Goal: Task Accomplishment & Management: Manage account settings

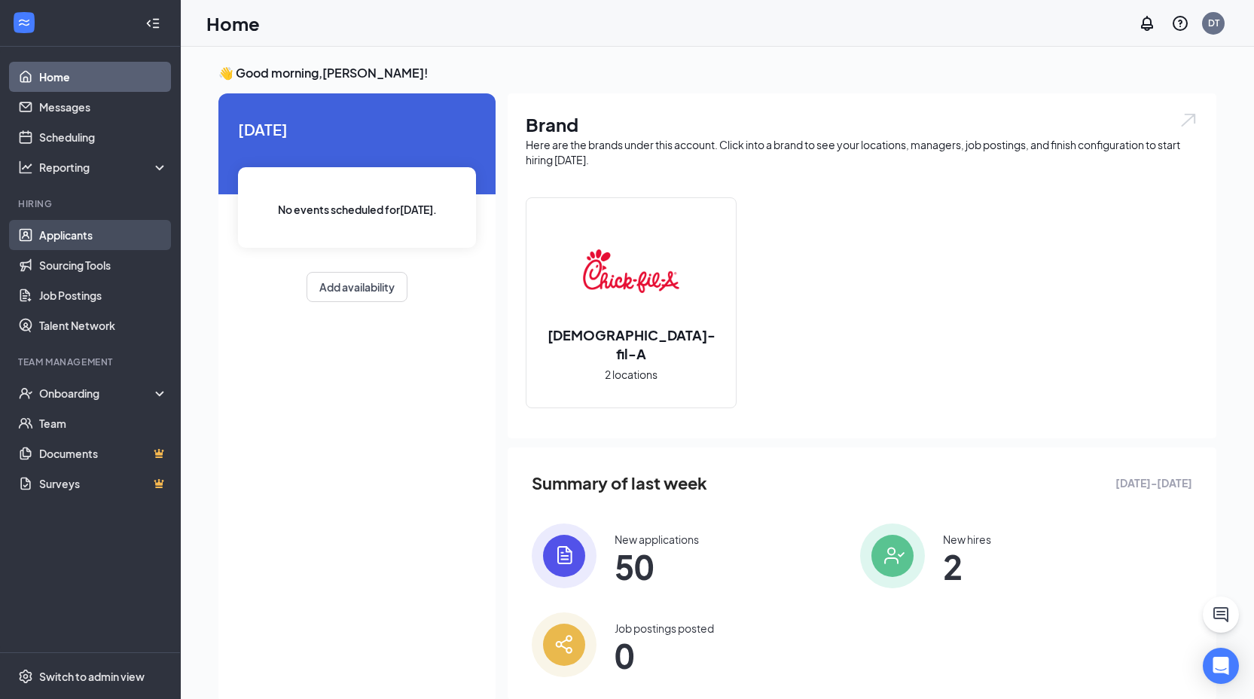
click at [74, 234] on link "Applicants" at bounding box center [103, 235] width 129 height 30
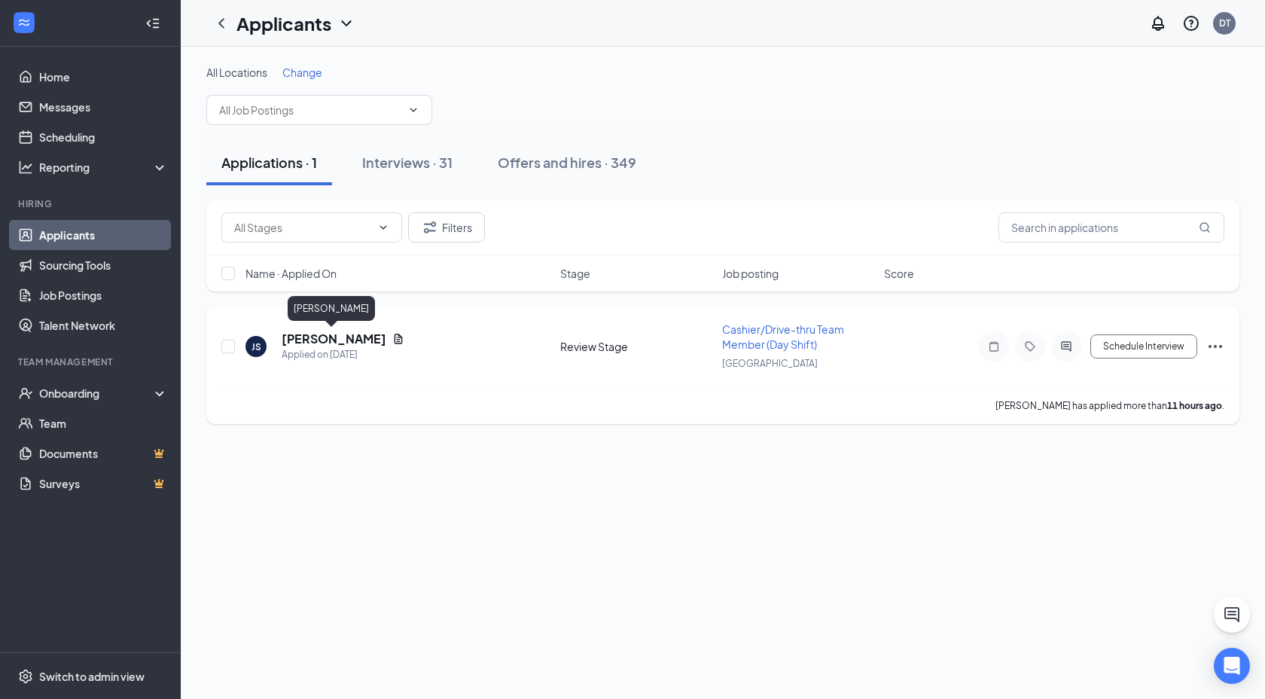
click at [320, 337] on h5 "[PERSON_NAME]" at bounding box center [334, 339] width 105 height 17
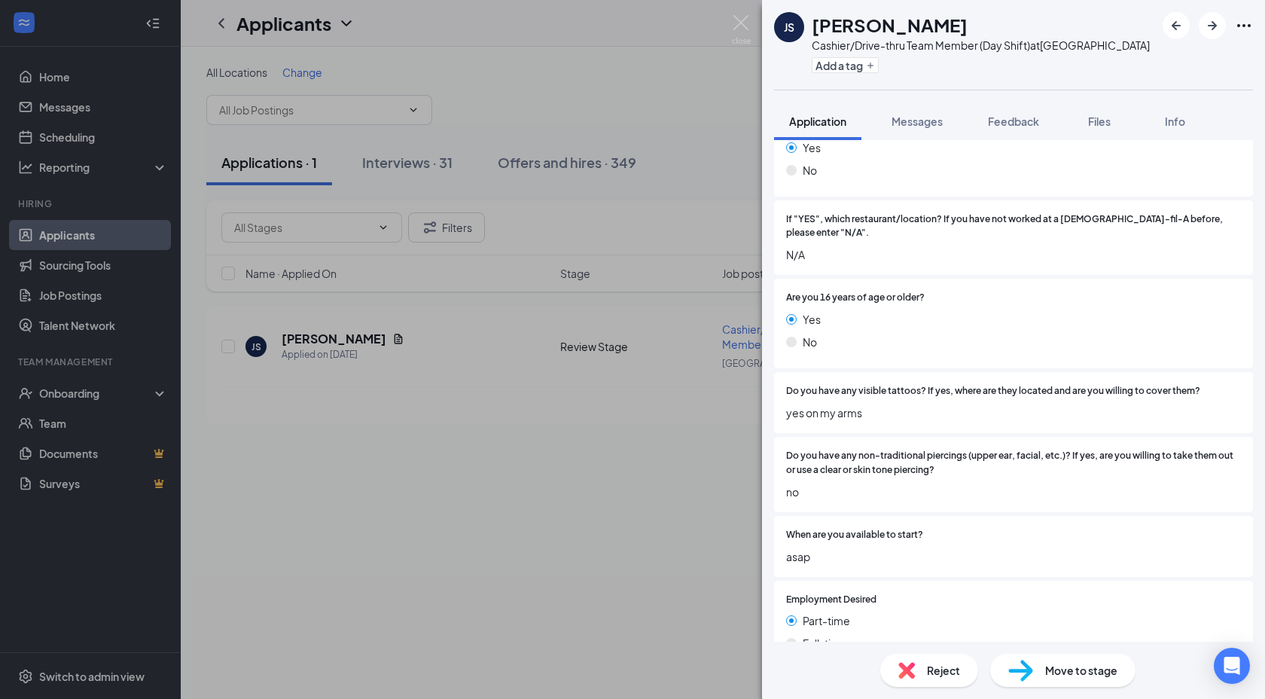
scroll to position [388, 0]
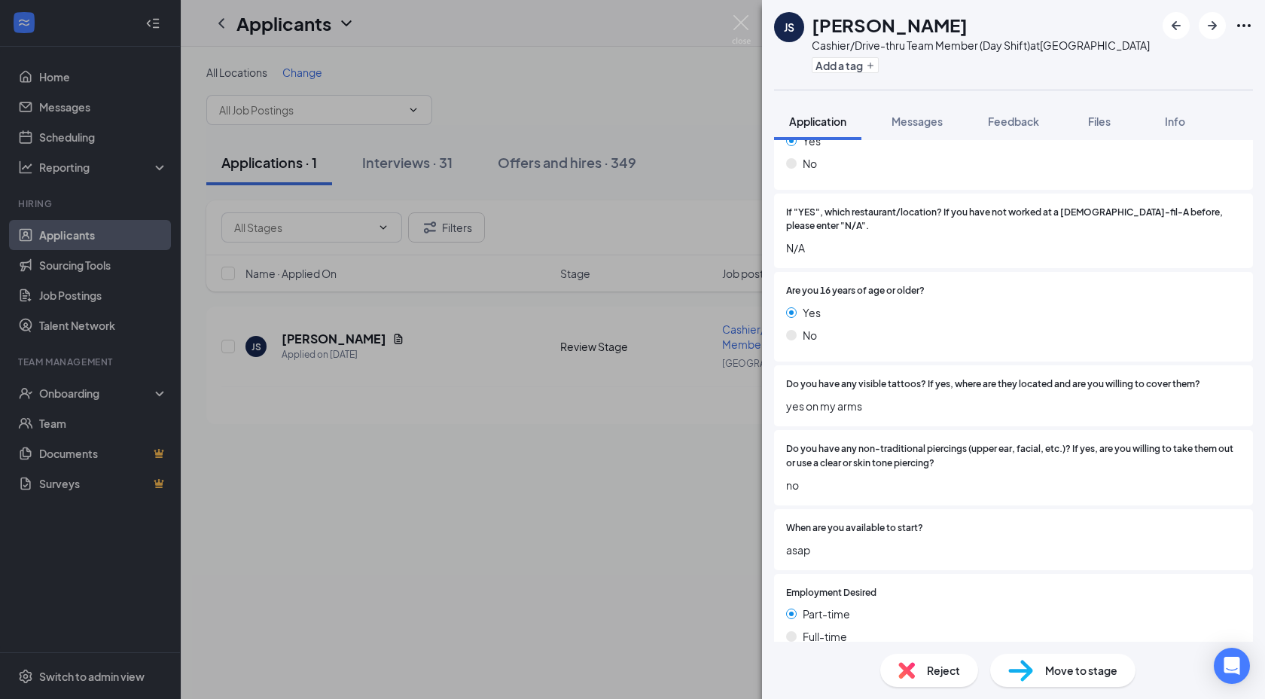
click at [910, 667] on img at bounding box center [907, 670] width 17 height 17
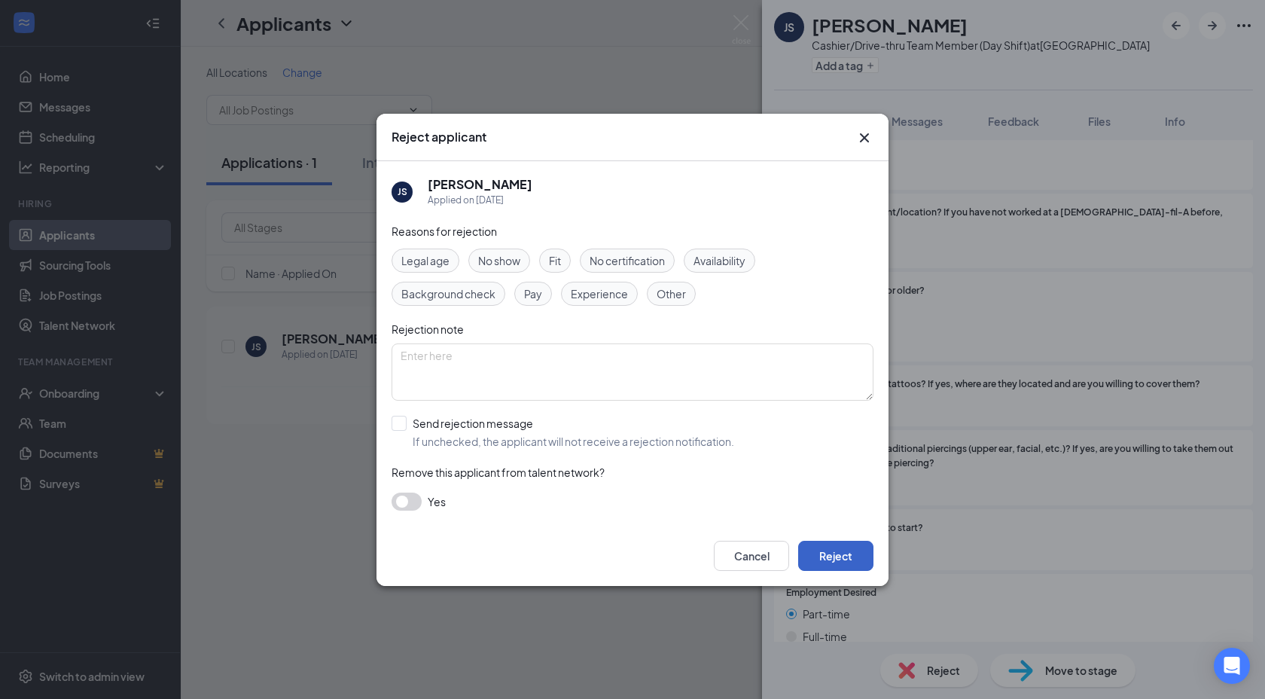
click at [845, 547] on button "Reject" at bounding box center [835, 556] width 75 height 30
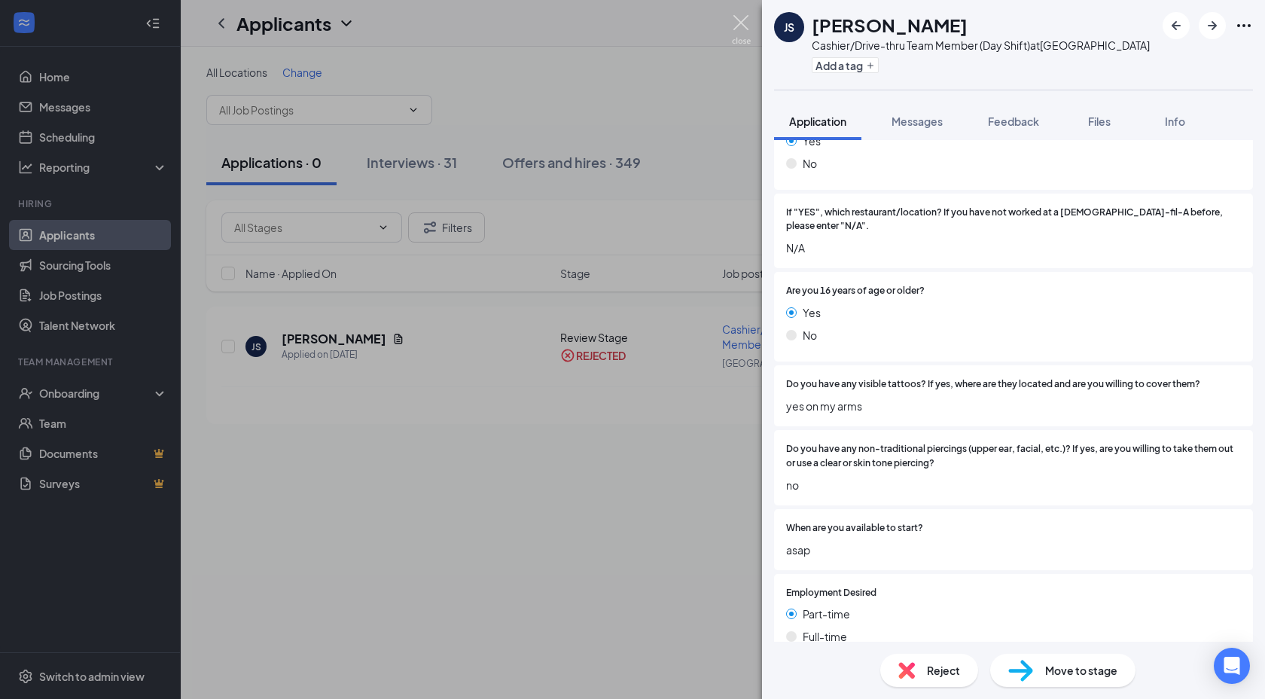
click at [740, 18] on img at bounding box center [741, 29] width 19 height 29
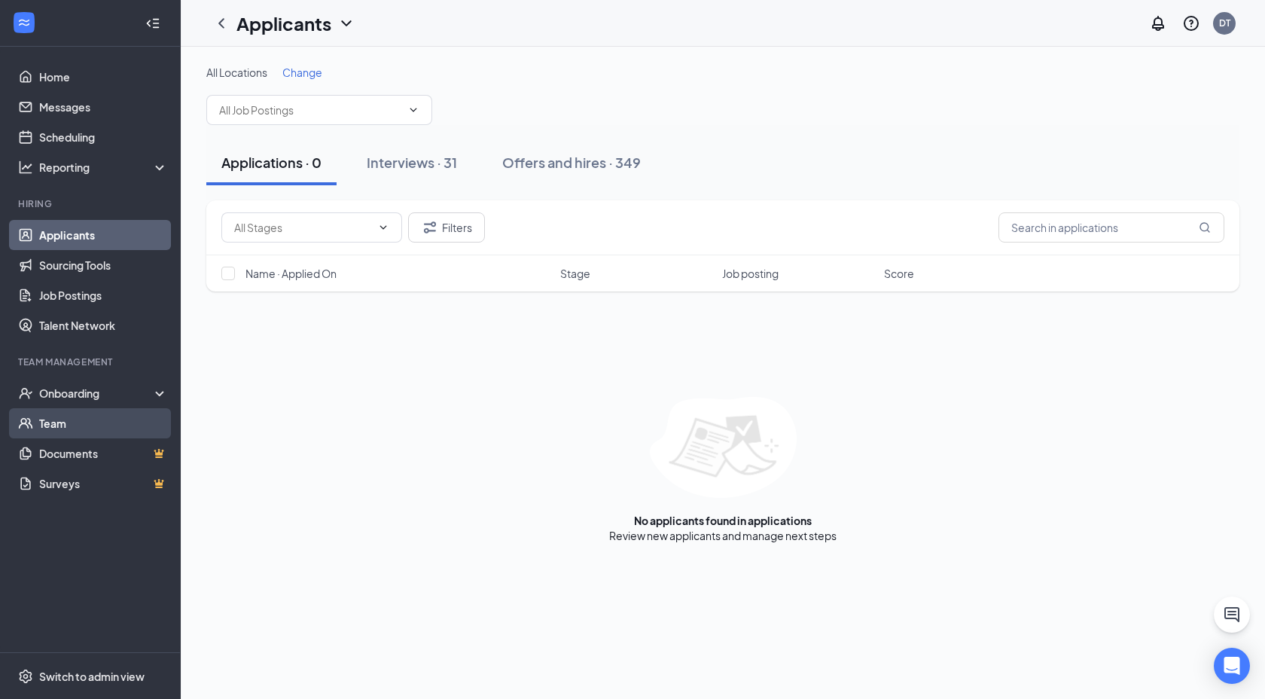
click at [47, 420] on link "Team" at bounding box center [103, 423] width 129 height 30
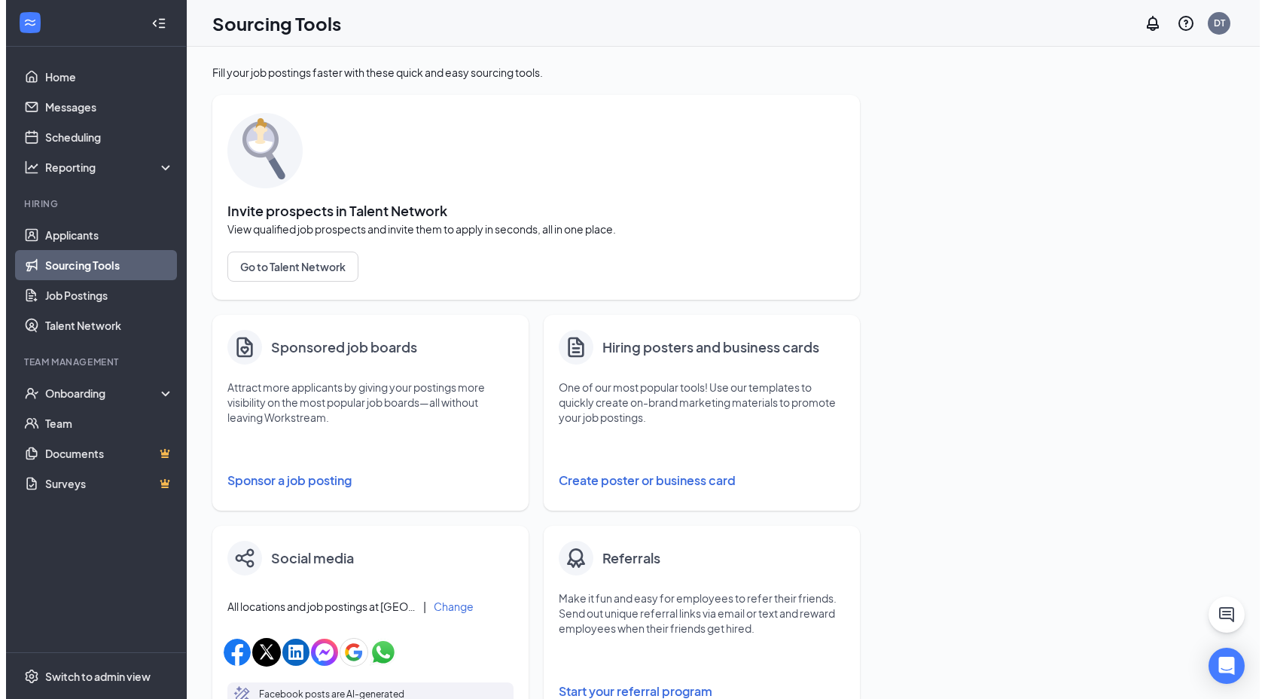
scroll to position [478, 0]
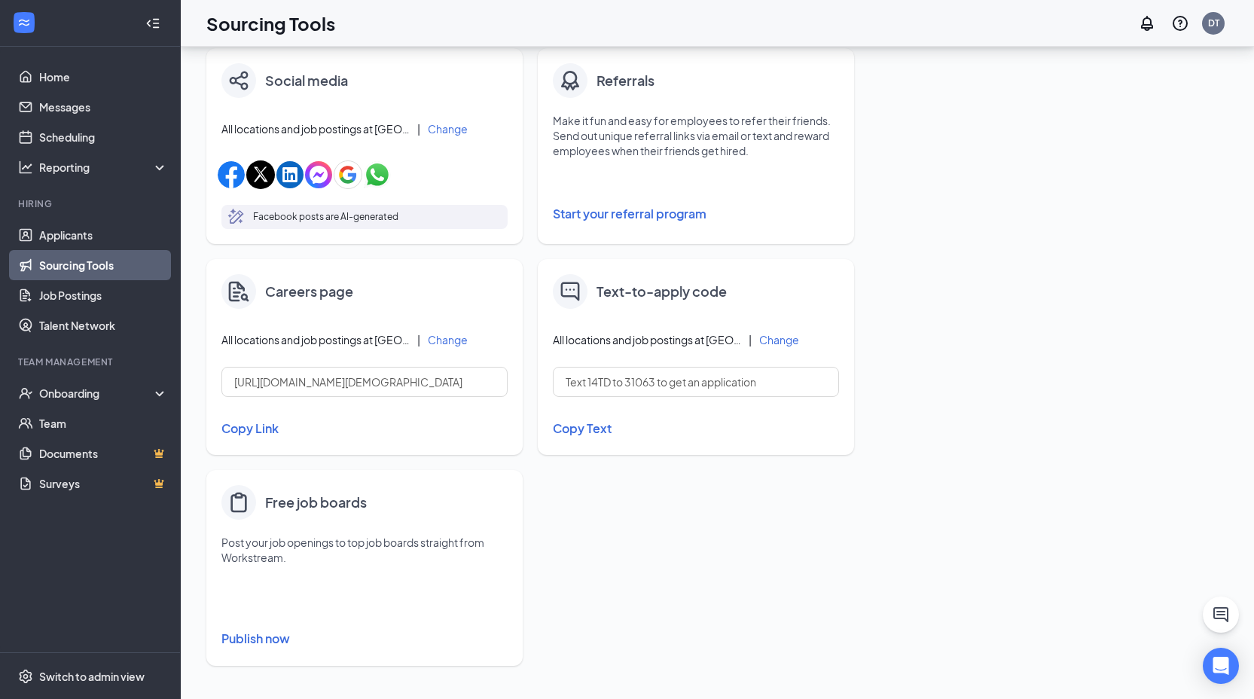
click at [250, 638] on button "Publish now" at bounding box center [364, 639] width 286 height 24
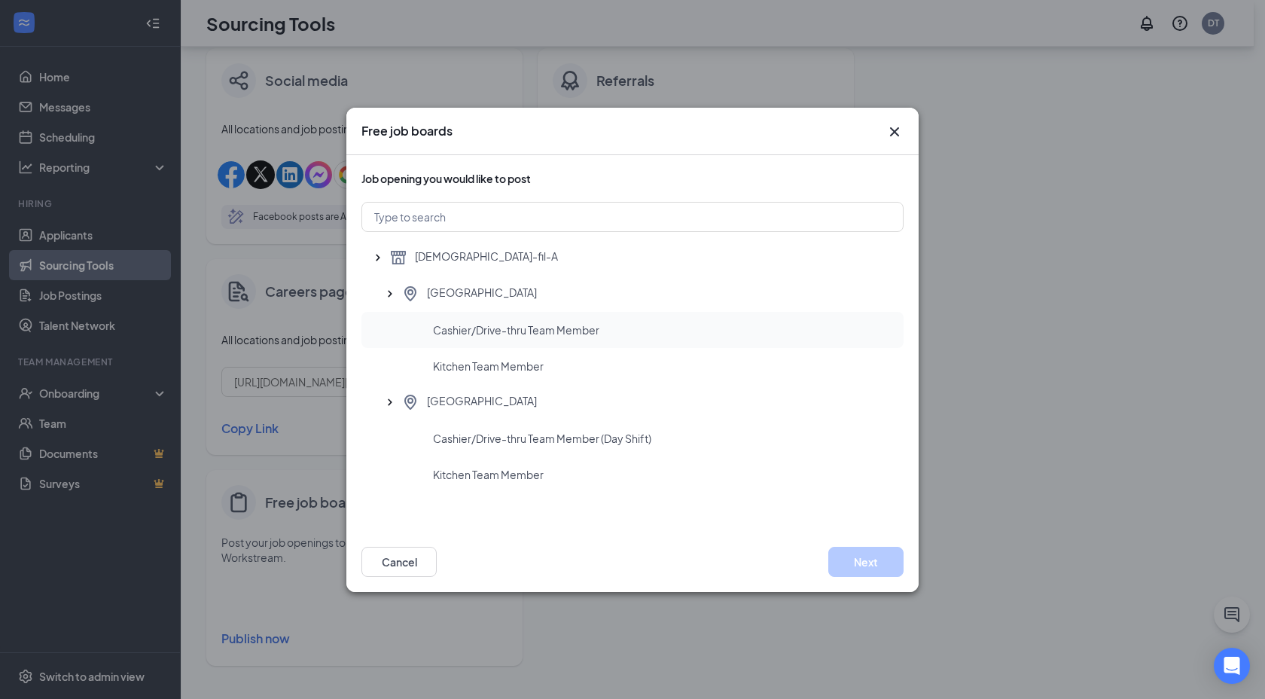
click at [481, 328] on span "Cashier/Drive-thru Team Member" at bounding box center [516, 329] width 166 height 15
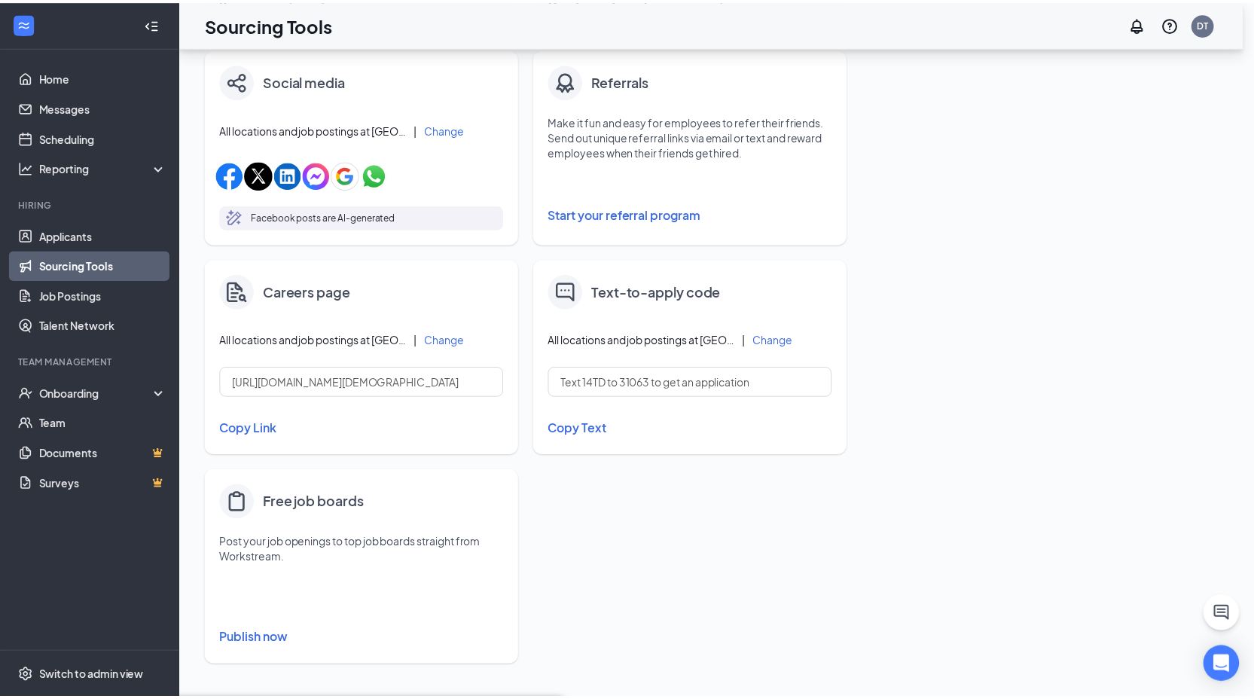
scroll to position [0, 0]
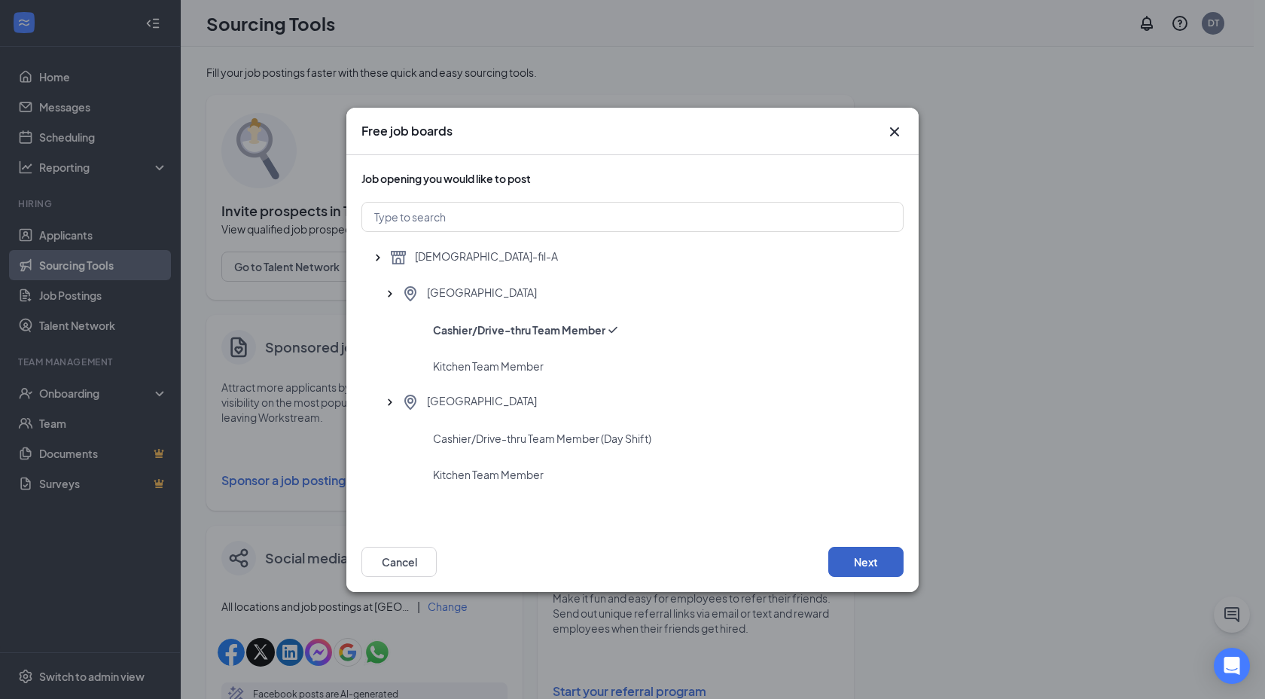
click at [883, 559] on button "Next" at bounding box center [866, 562] width 75 height 30
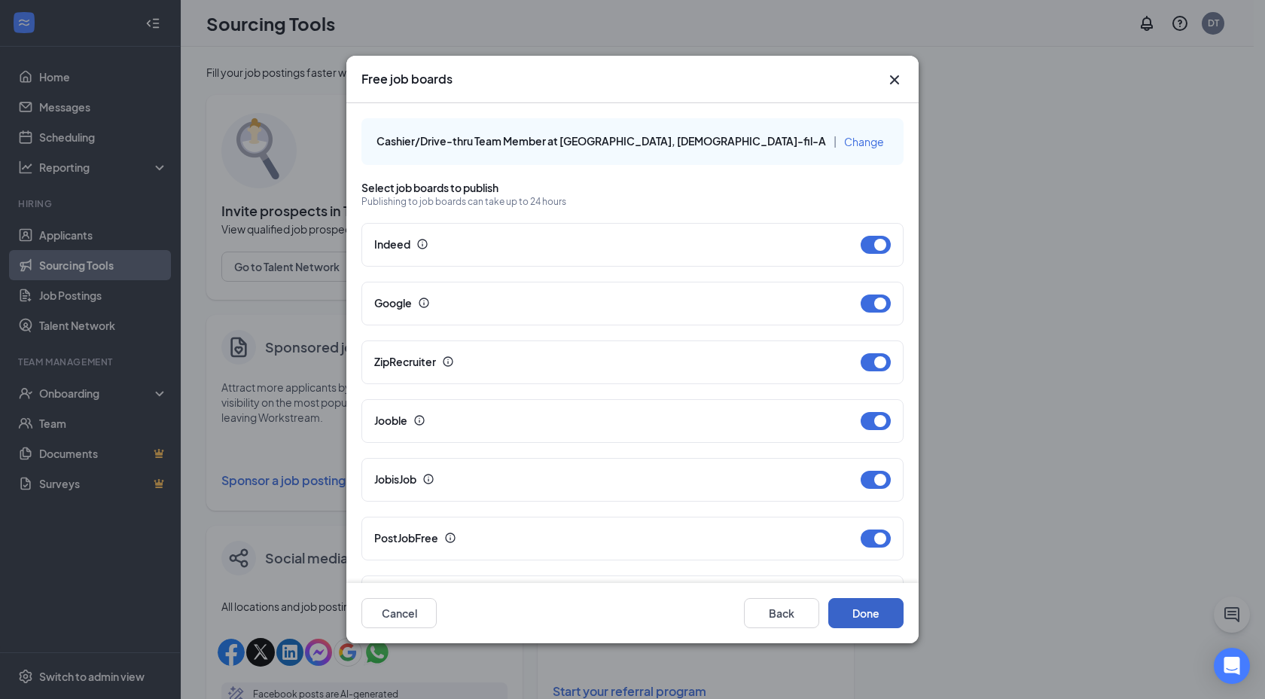
click at [875, 613] on button "Done" at bounding box center [866, 613] width 75 height 30
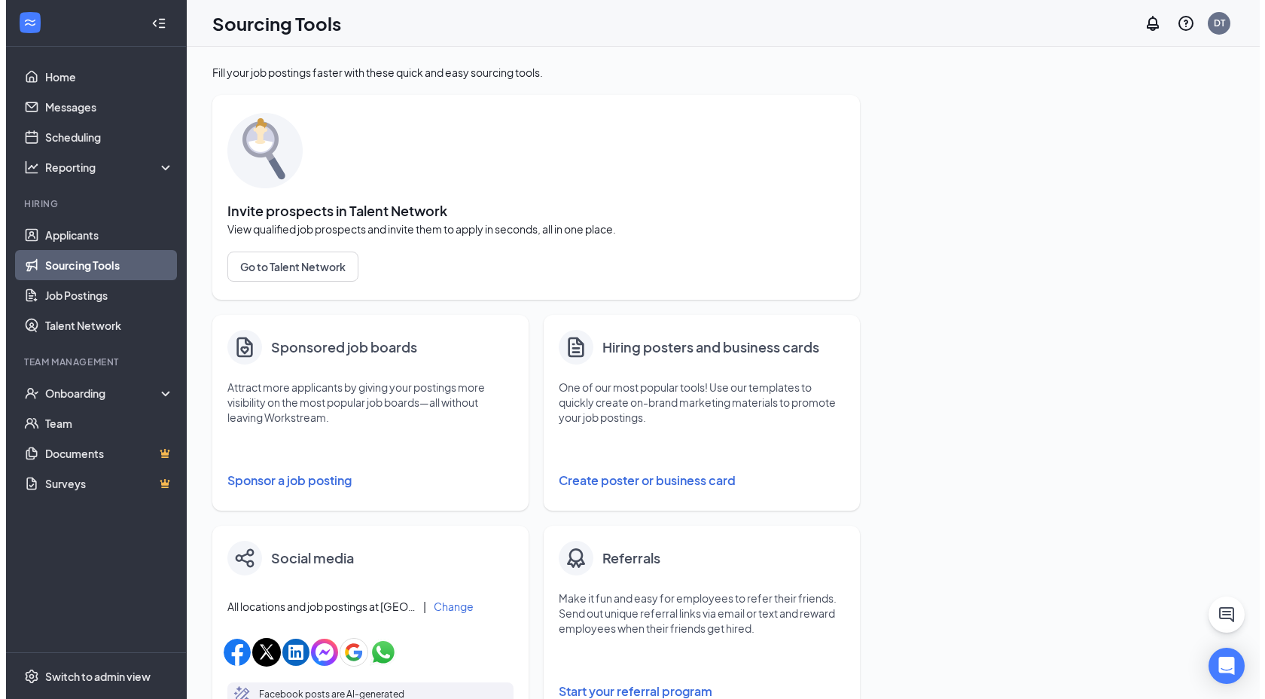
scroll to position [478, 0]
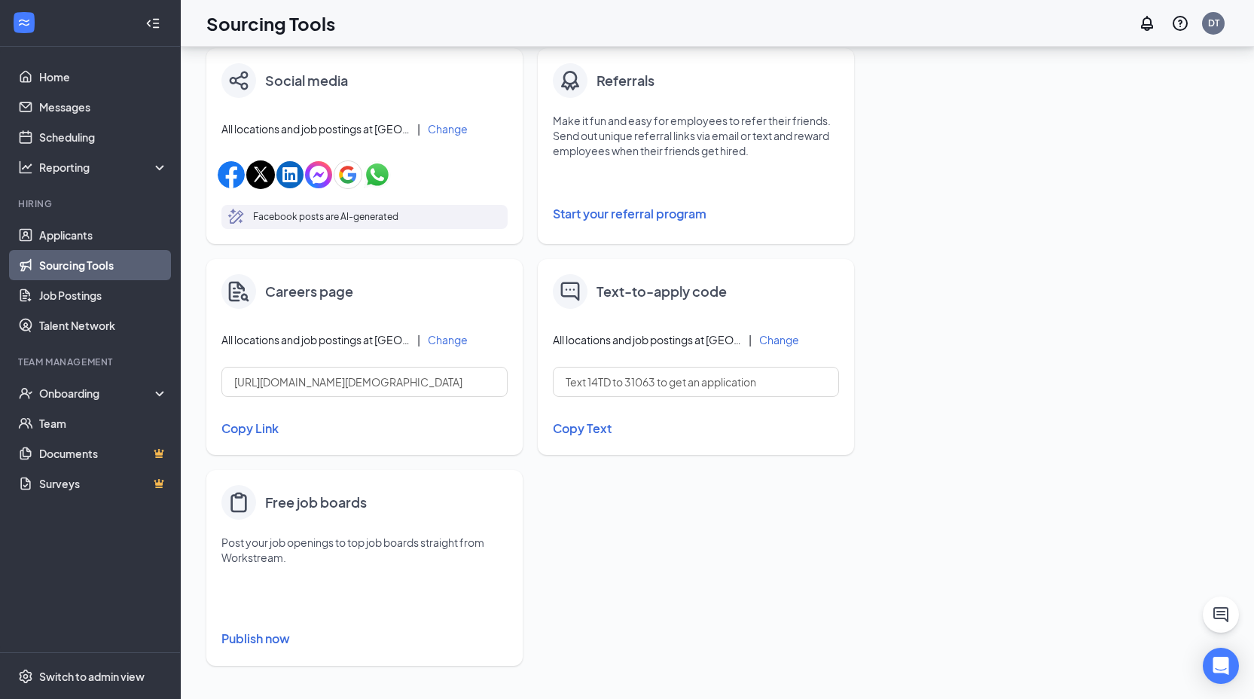
click at [263, 635] on button "Publish now" at bounding box center [364, 639] width 286 height 24
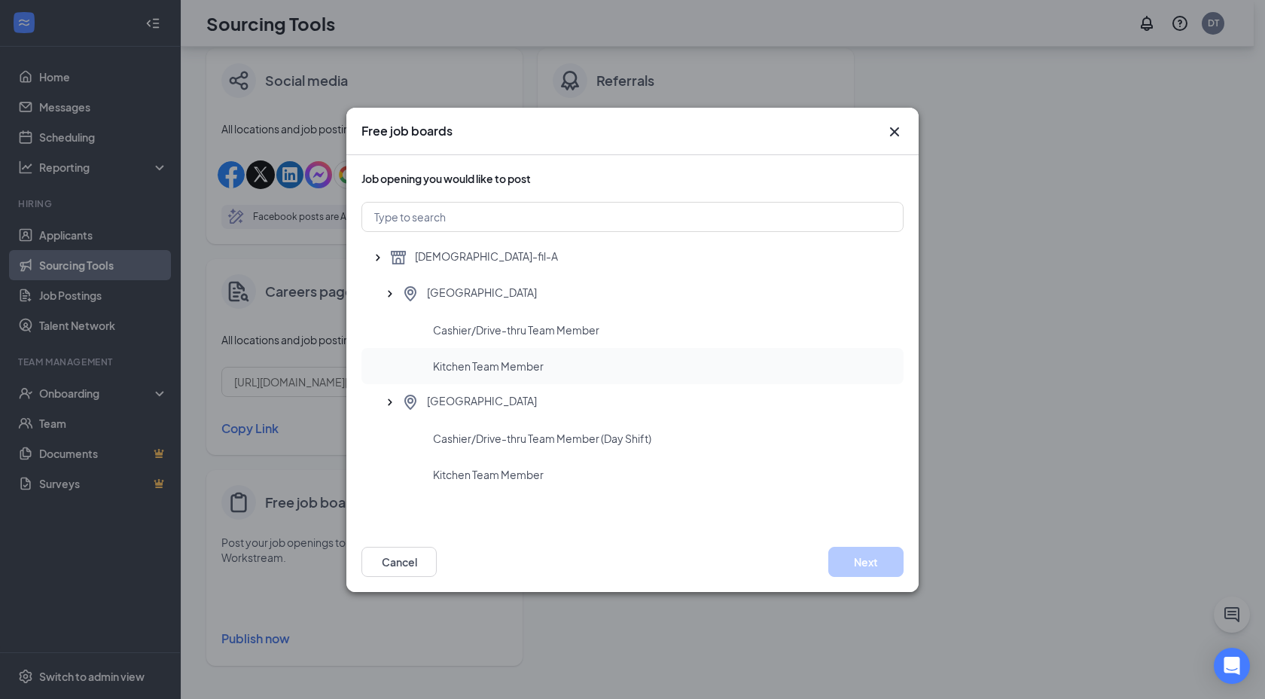
click at [479, 368] on span "Kitchen Team Member" at bounding box center [488, 366] width 111 height 15
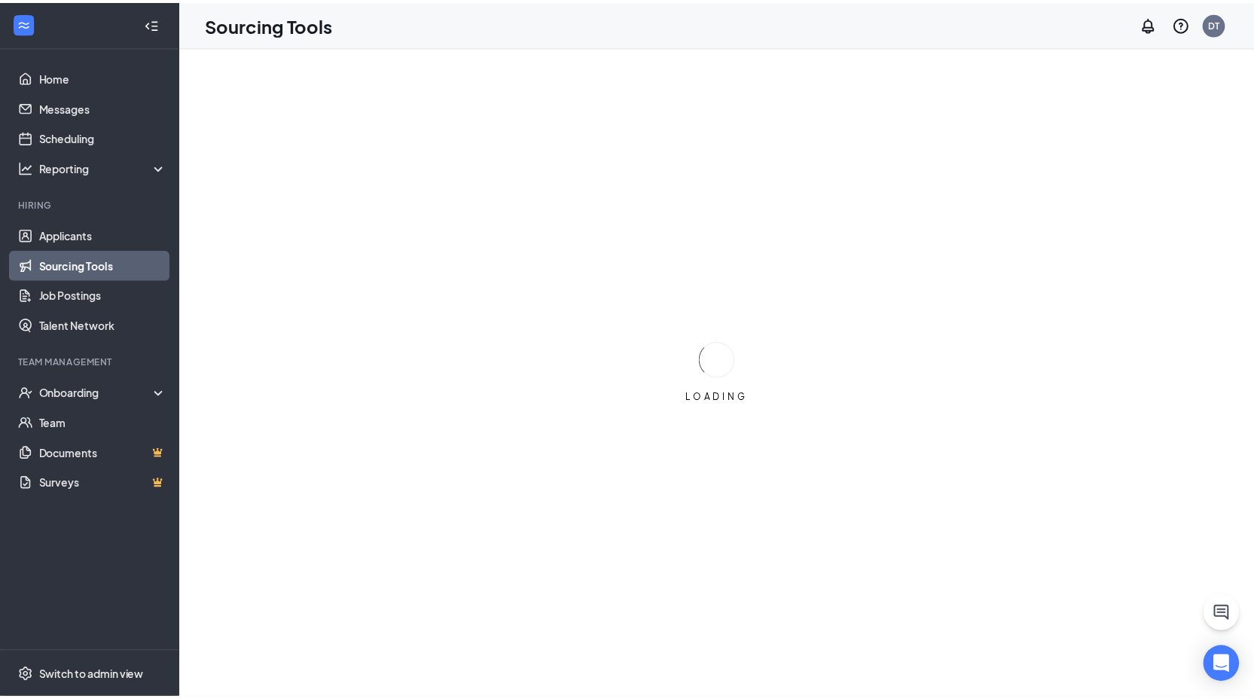
scroll to position [0, 0]
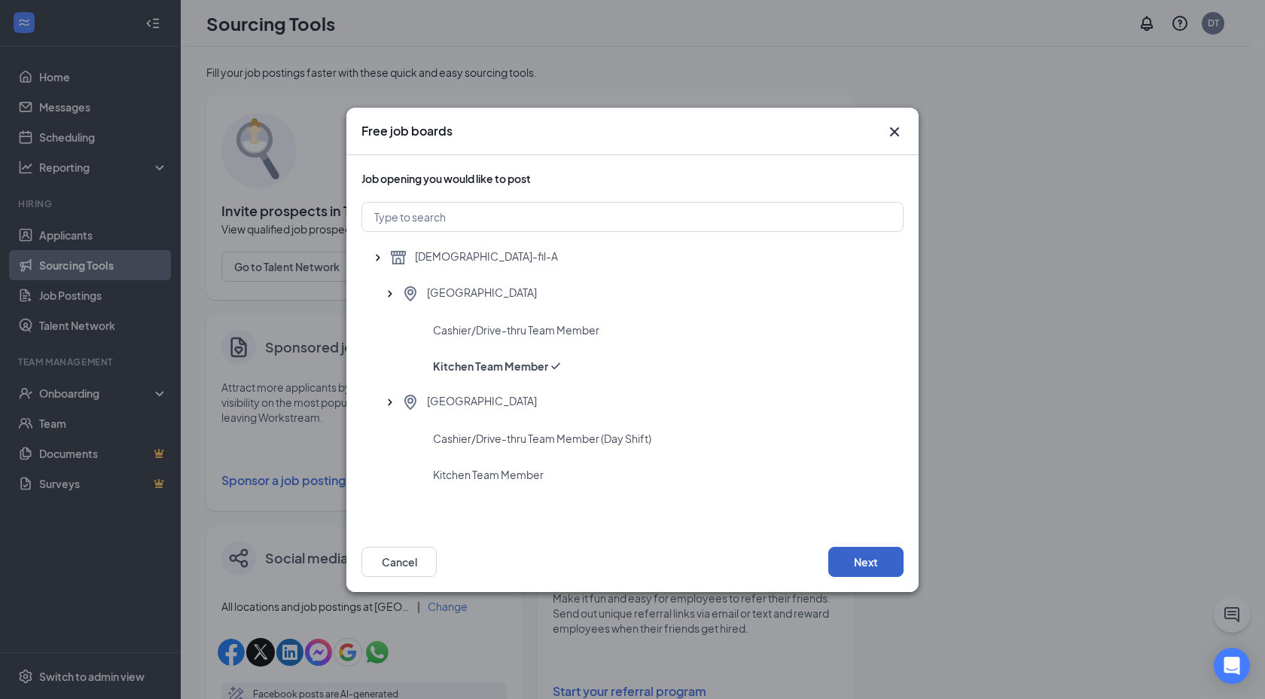
click at [857, 560] on button "Next" at bounding box center [866, 562] width 75 height 30
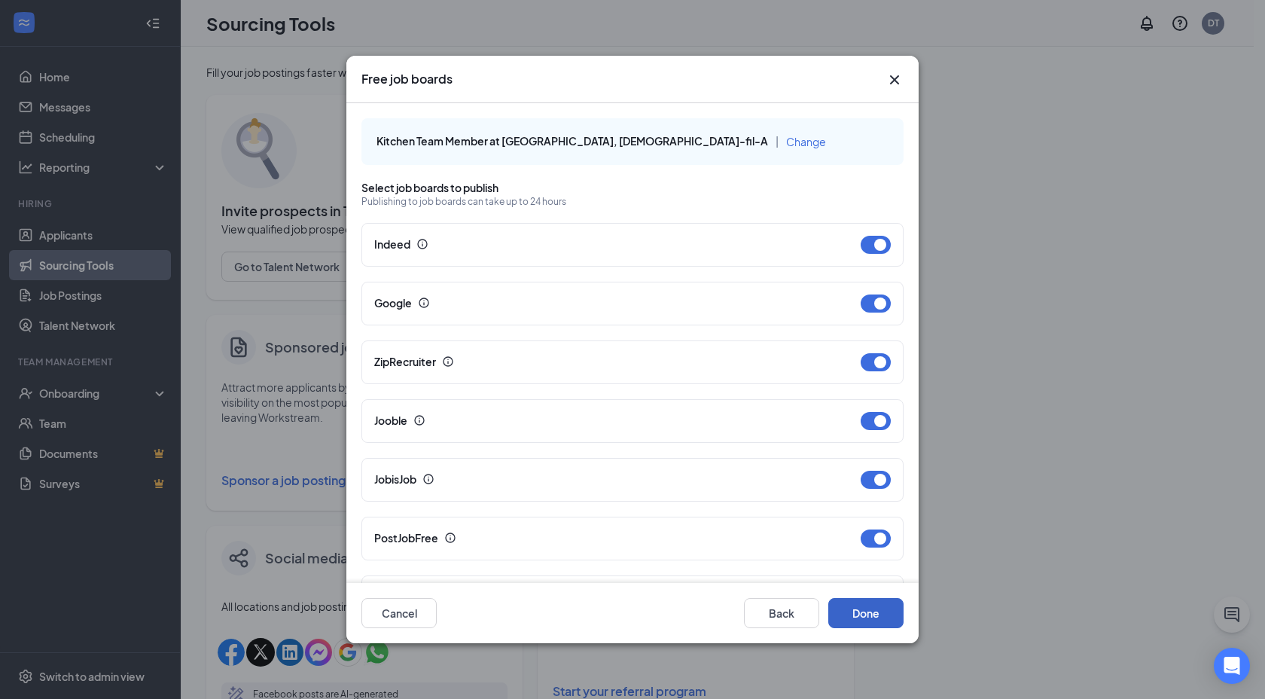
click at [863, 624] on button "Done" at bounding box center [866, 613] width 75 height 30
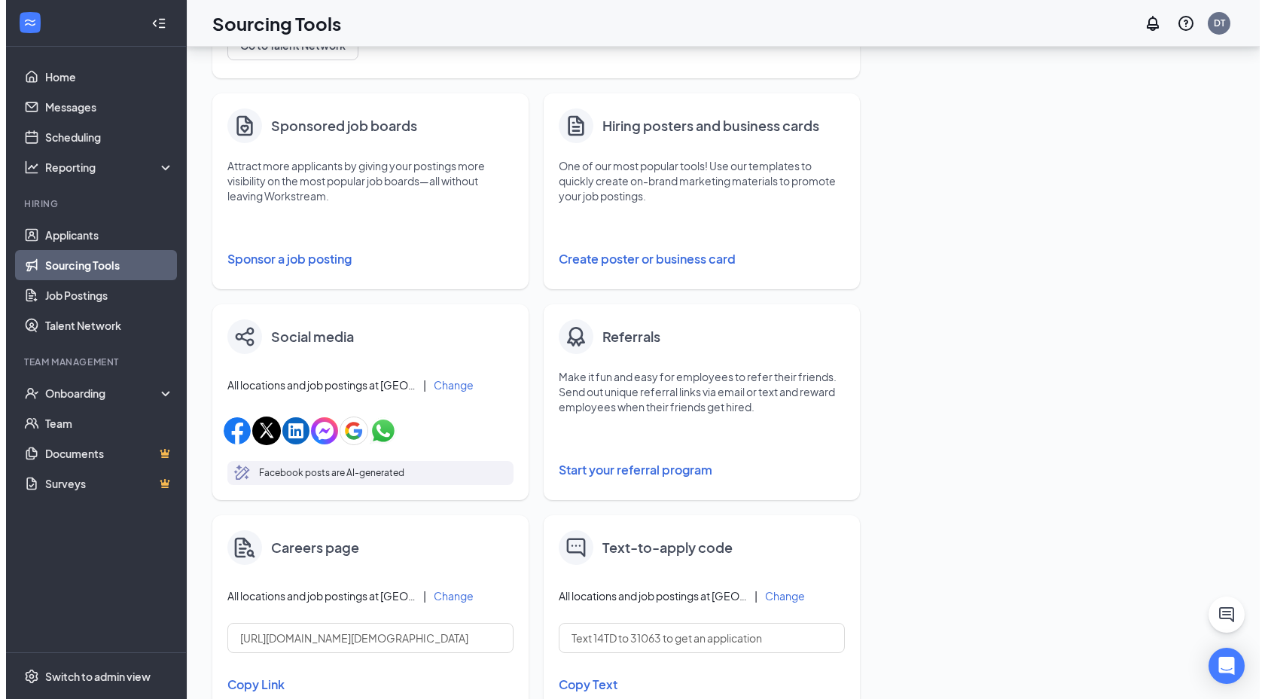
scroll to position [478, 0]
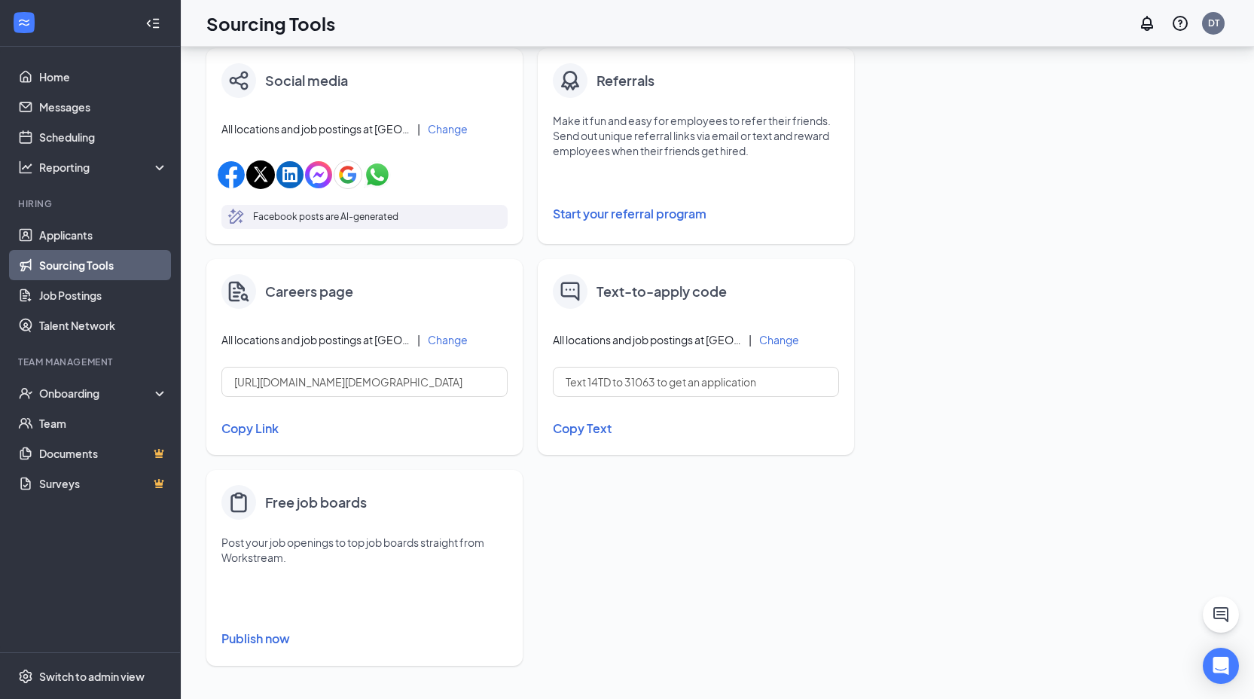
click at [246, 636] on button "Publish now" at bounding box center [364, 639] width 286 height 24
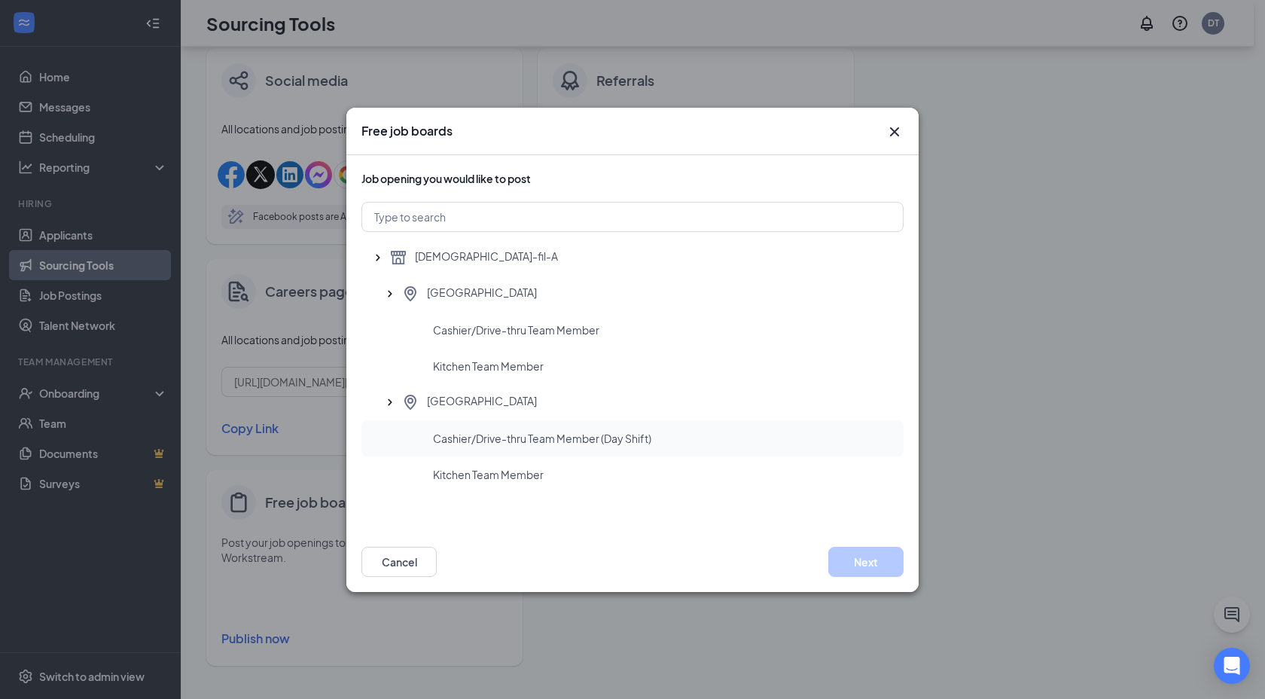
click at [472, 433] on span "Cashier/Drive-thru Team Member (Day Shift)" at bounding box center [542, 438] width 218 height 15
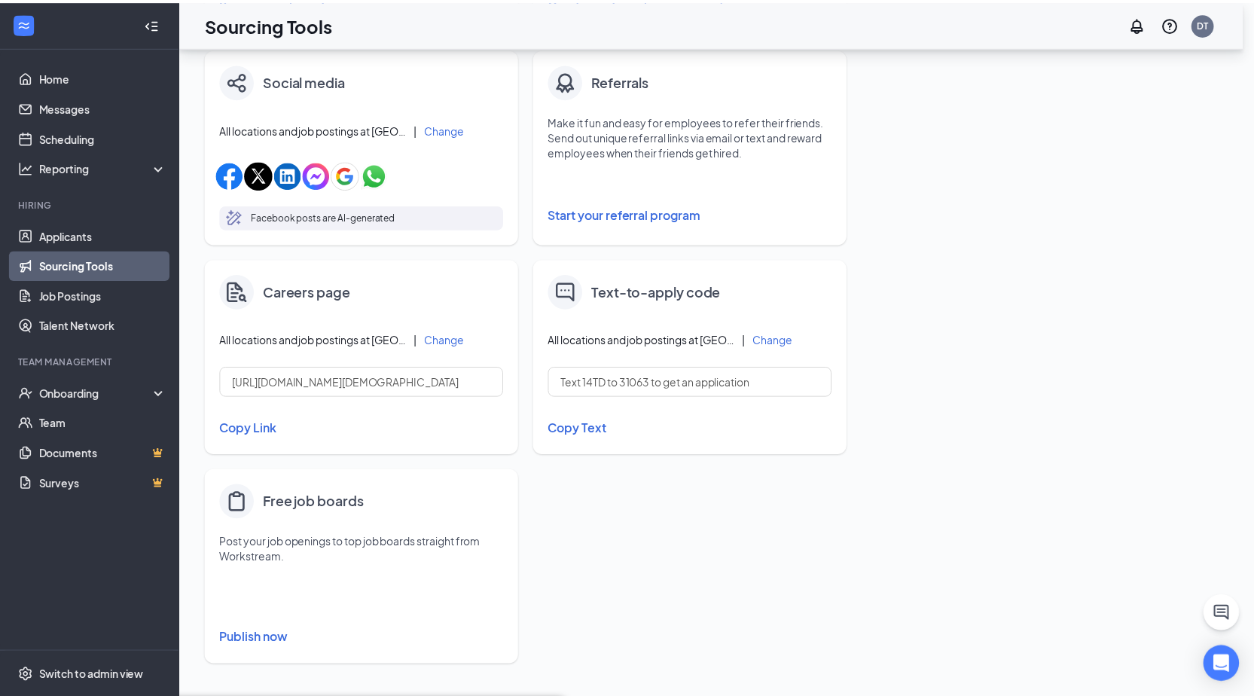
scroll to position [0, 0]
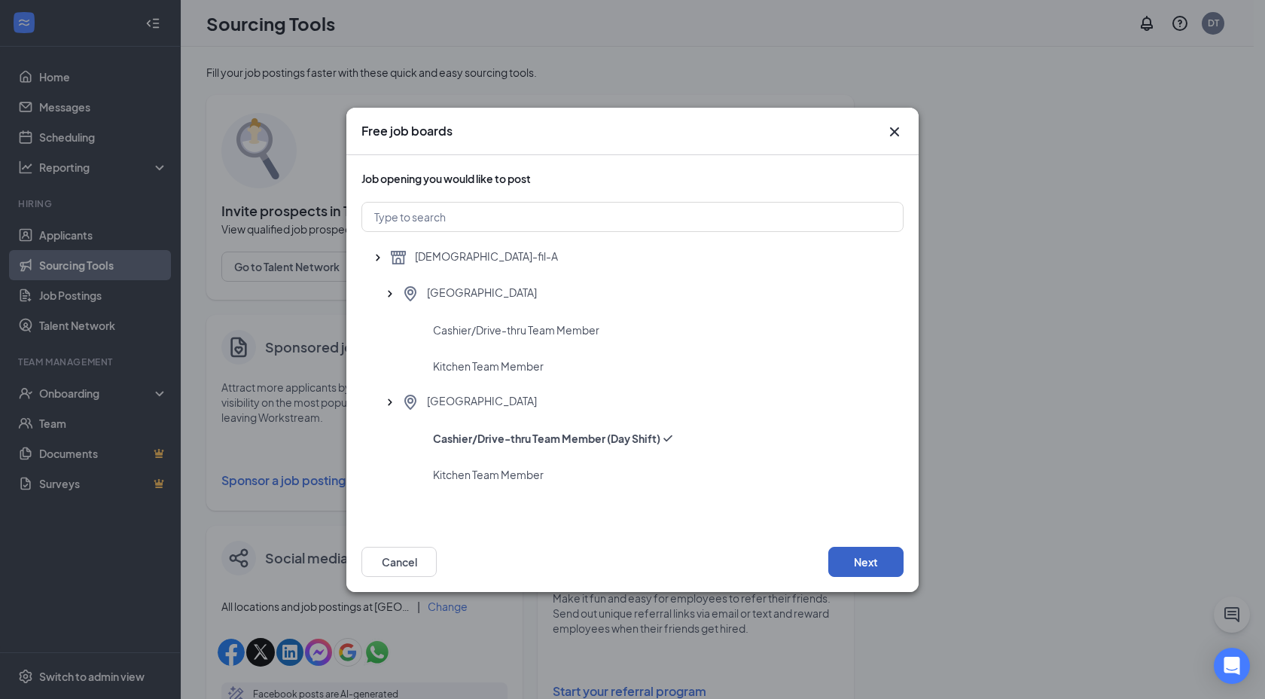
click at [871, 557] on button "Next" at bounding box center [866, 562] width 75 height 30
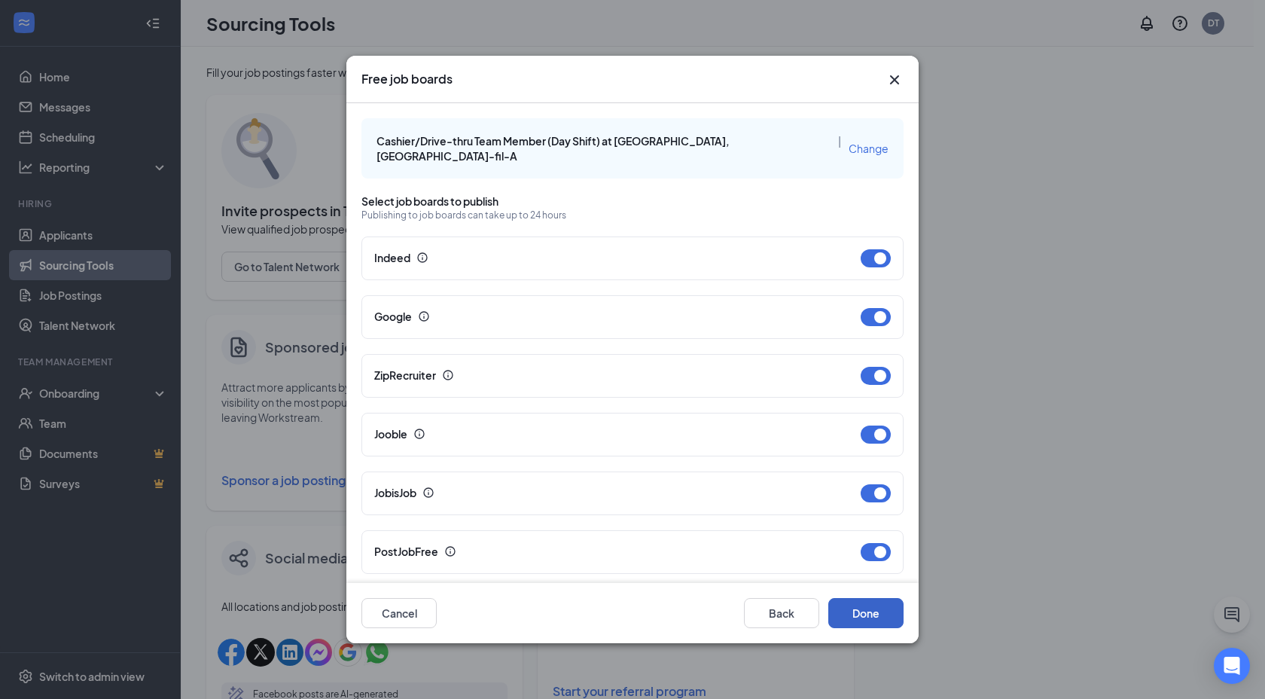
click at [854, 610] on button "Done" at bounding box center [866, 613] width 75 height 30
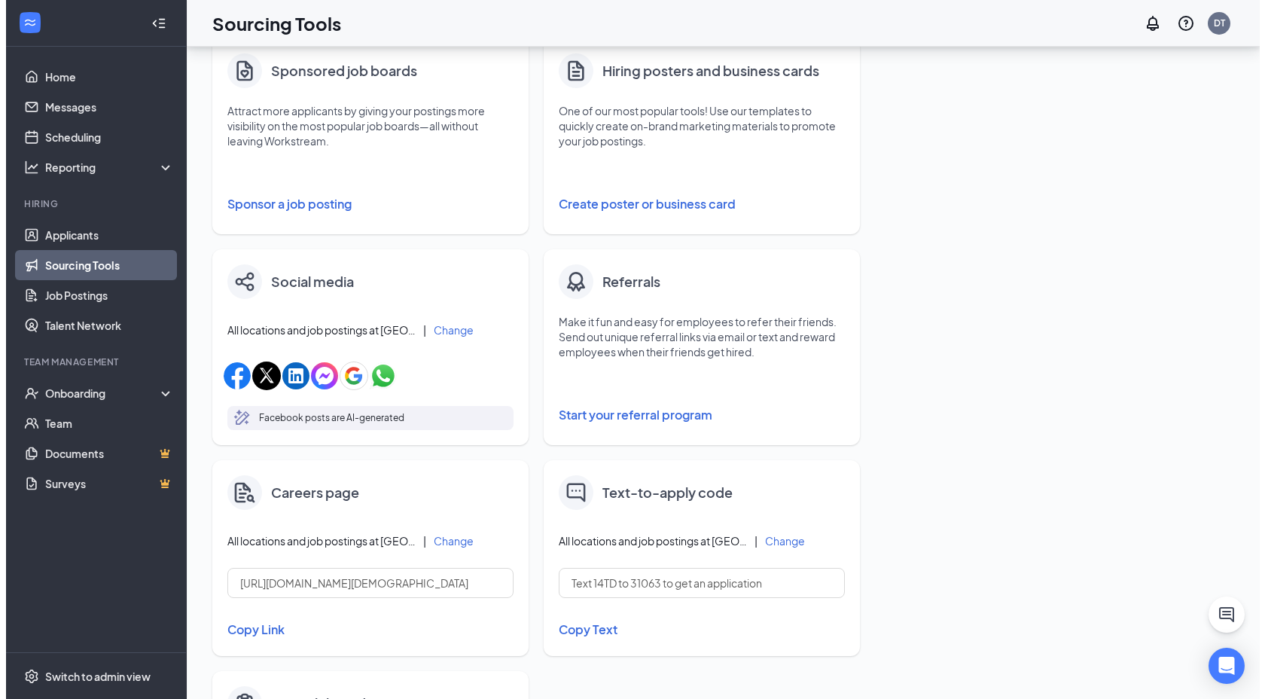
scroll to position [478, 0]
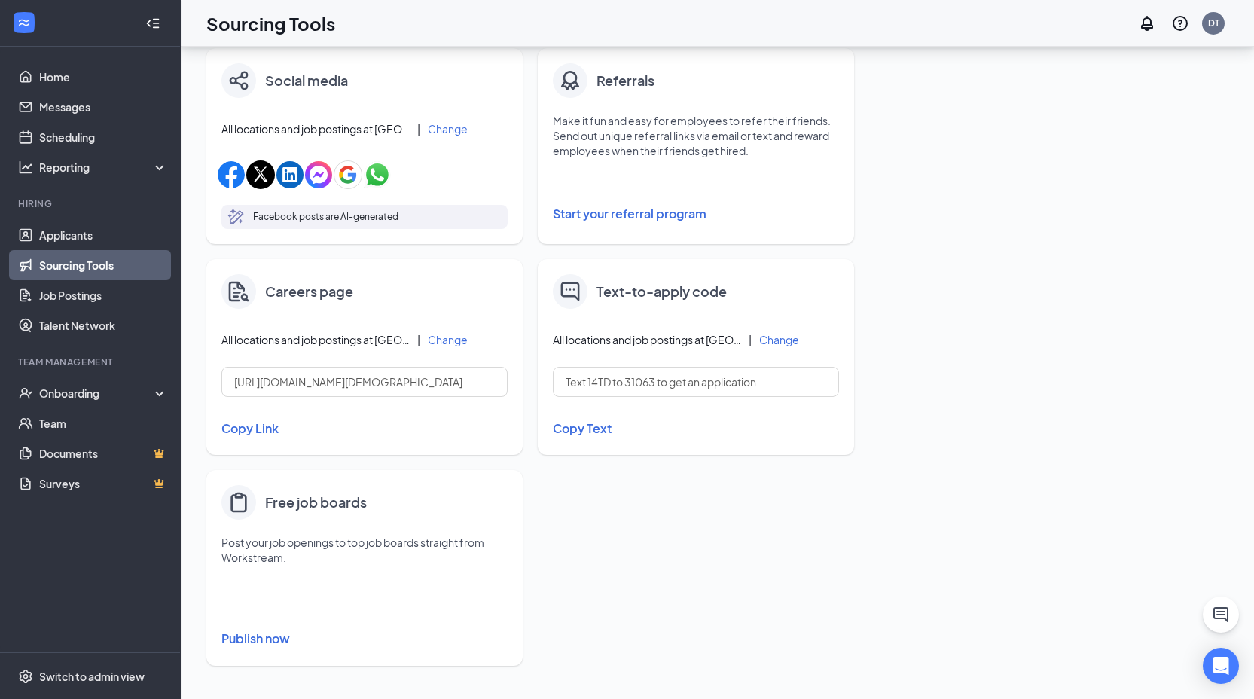
click at [258, 639] on button "Publish now" at bounding box center [364, 639] width 286 height 24
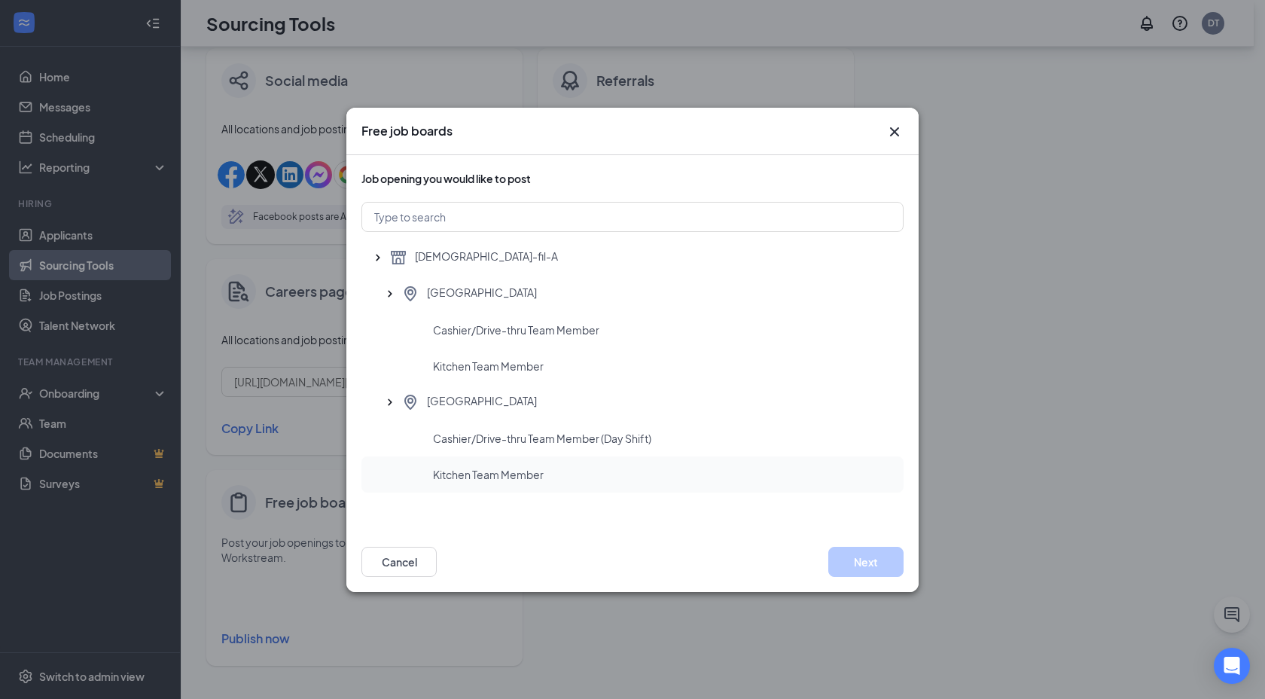
click at [453, 476] on span "Kitchen Team Member" at bounding box center [488, 474] width 111 height 15
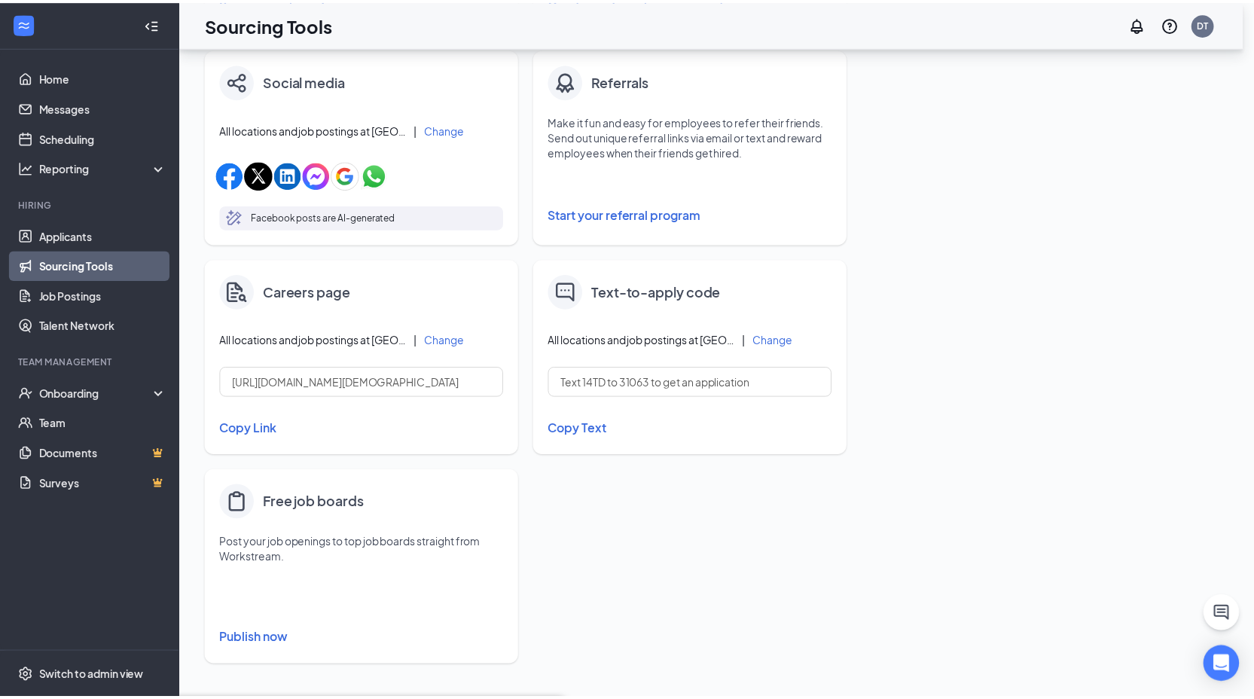
scroll to position [0, 0]
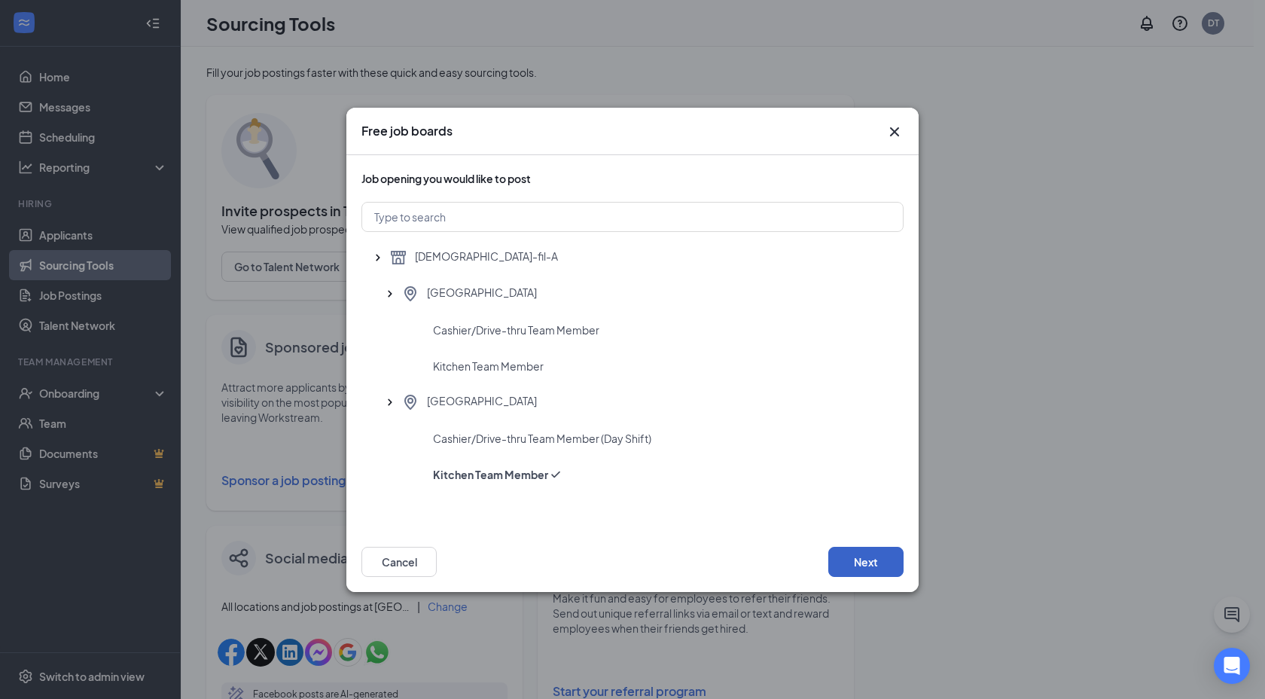
click at [859, 558] on button "Next" at bounding box center [866, 562] width 75 height 30
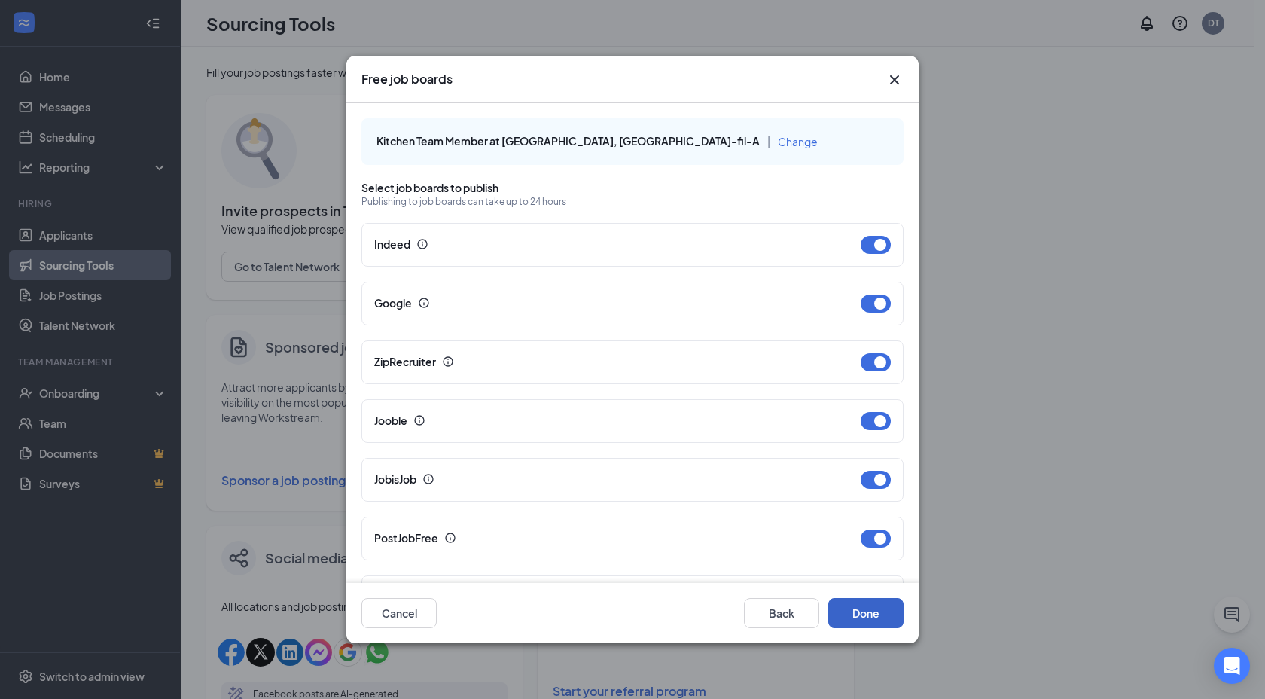
click at [867, 617] on button "Done" at bounding box center [866, 613] width 75 height 30
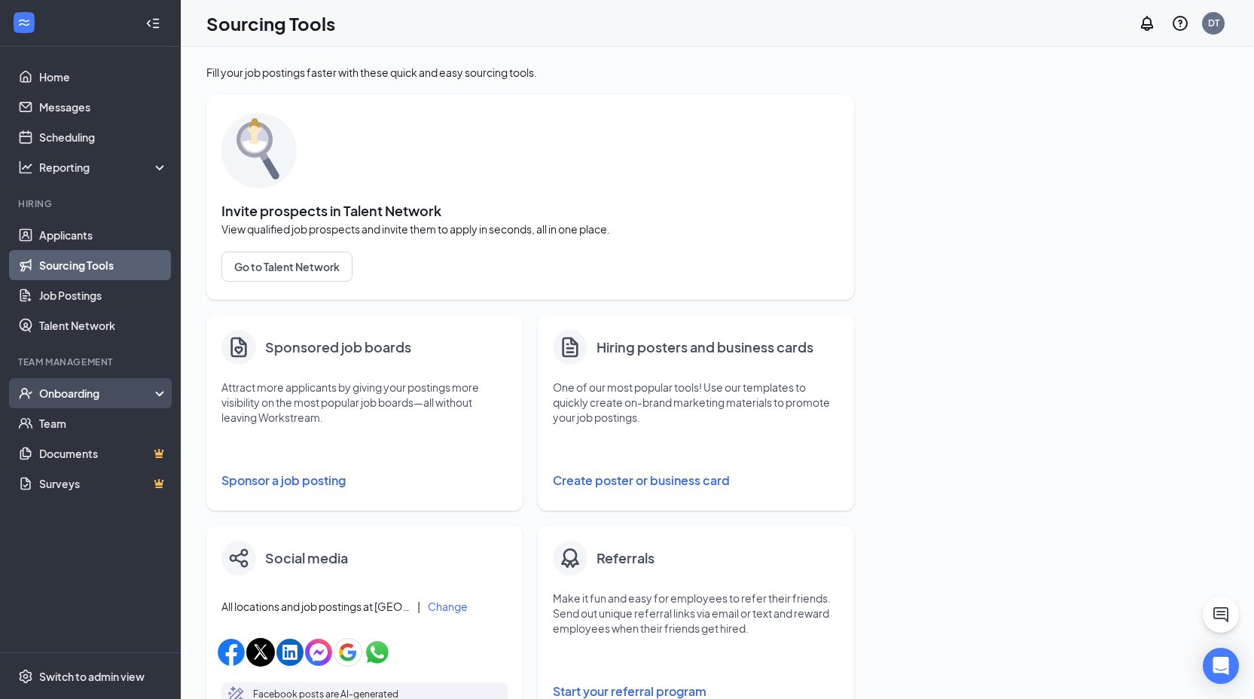
click at [48, 389] on div "Onboarding" at bounding box center [97, 393] width 116 height 15
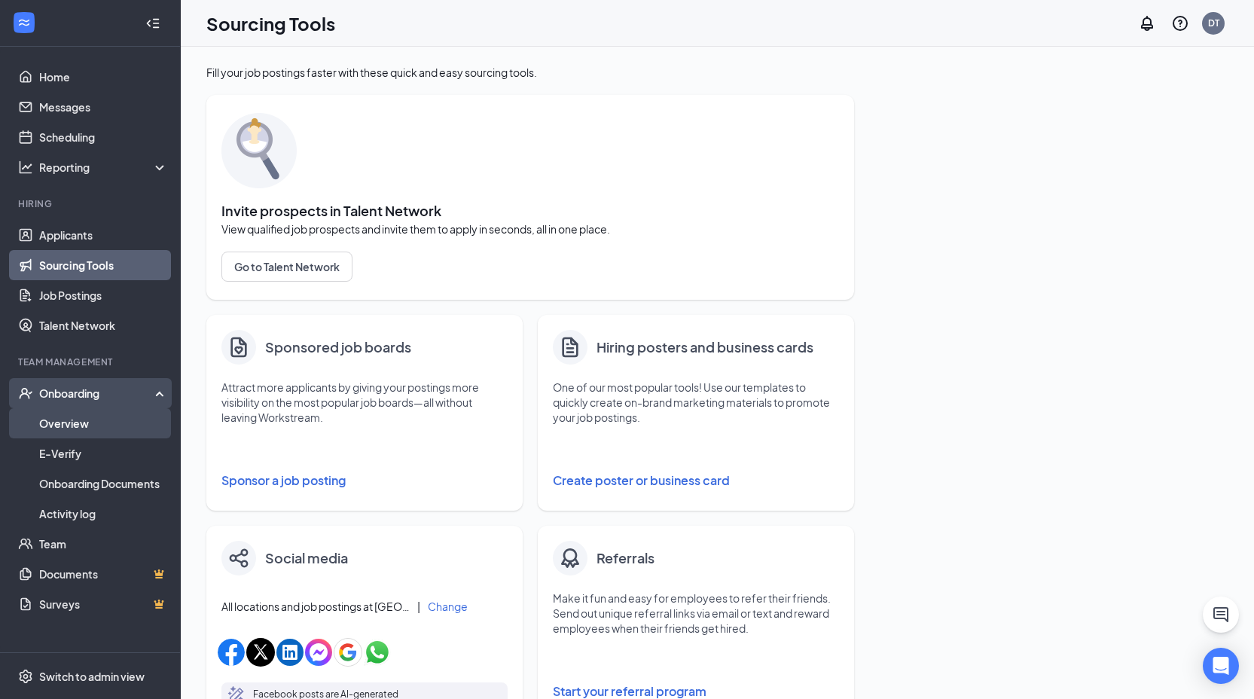
click at [66, 420] on link "Overview" at bounding box center [103, 423] width 129 height 30
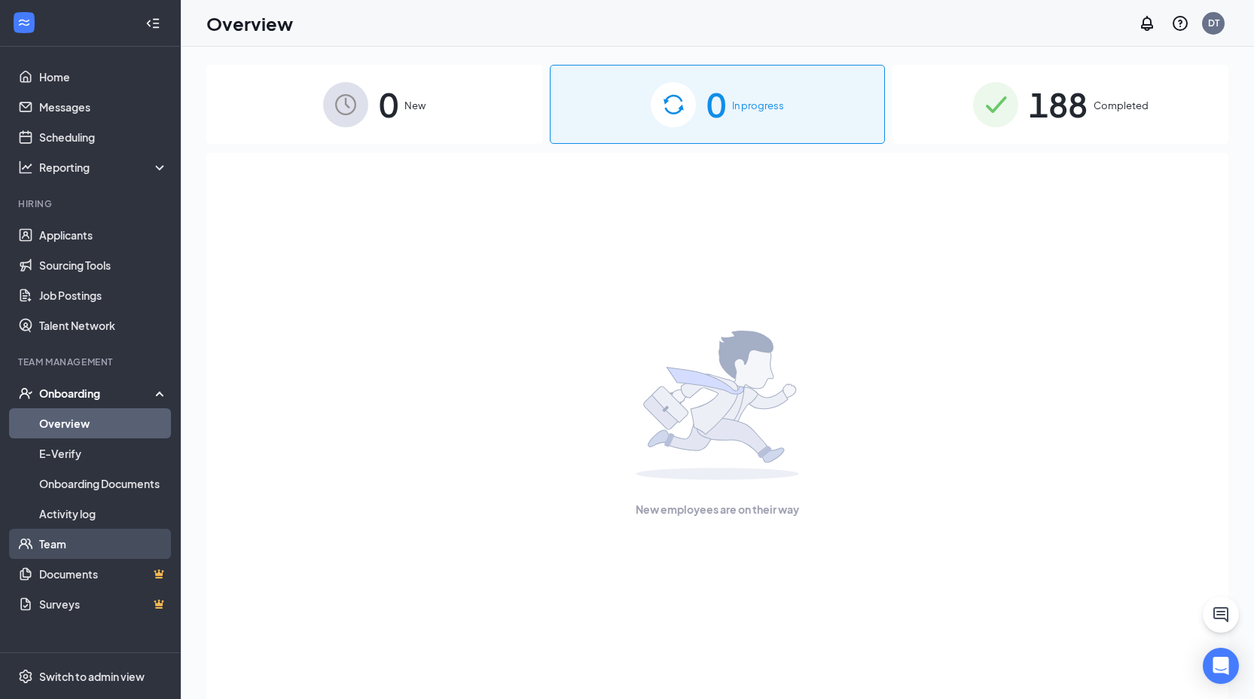
click at [56, 540] on link "Team" at bounding box center [103, 544] width 129 height 30
